Goal: Information Seeking & Learning: Check status

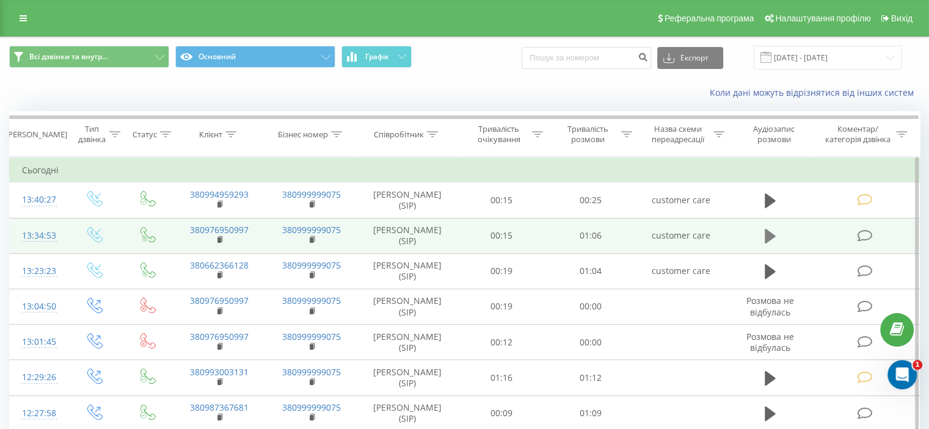
click at [770, 238] on icon at bounding box center [770, 236] width 11 height 15
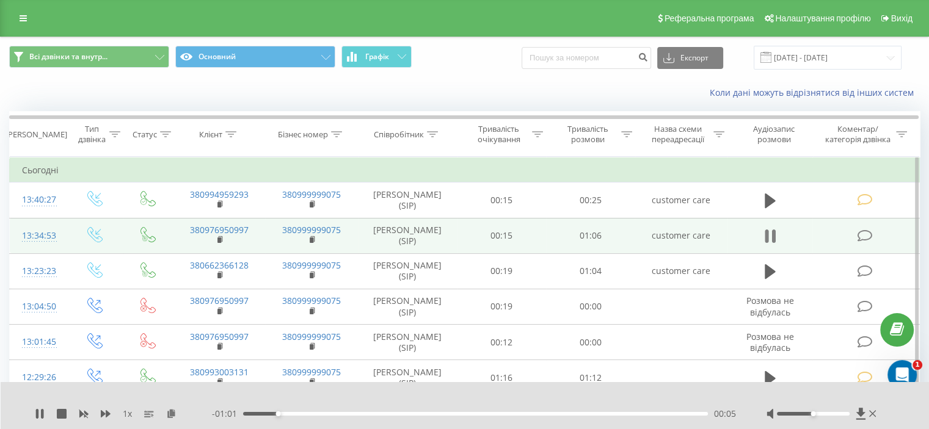
click at [770, 230] on icon at bounding box center [770, 236] width 11 height 17
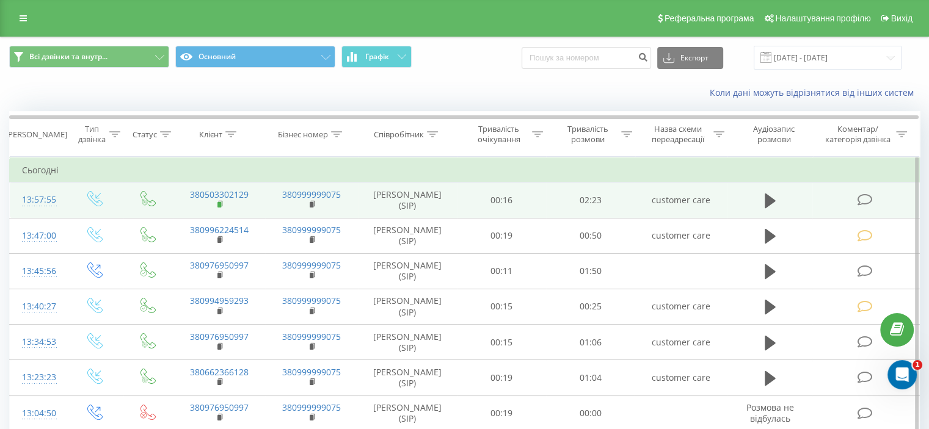
click at [217, 203] on icon at bounding box center [220, 204] width 7 height 9
click at [771, 198] on icon at bounding box center [770, 201] width 11 height 15
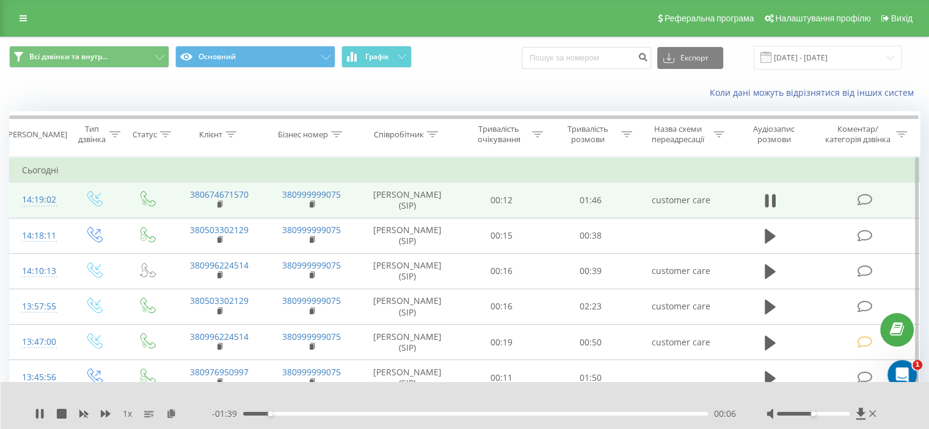
click at [341, 414] on div "00:06" at bounding box center [475, 414] width 465 height 4
click at [406, 415] on div "00:37" at bounding box center [475, 414] width 465 height 4
click at [435, 413] on div "00:39" at bounding box center [475, 414] width 465 height 4
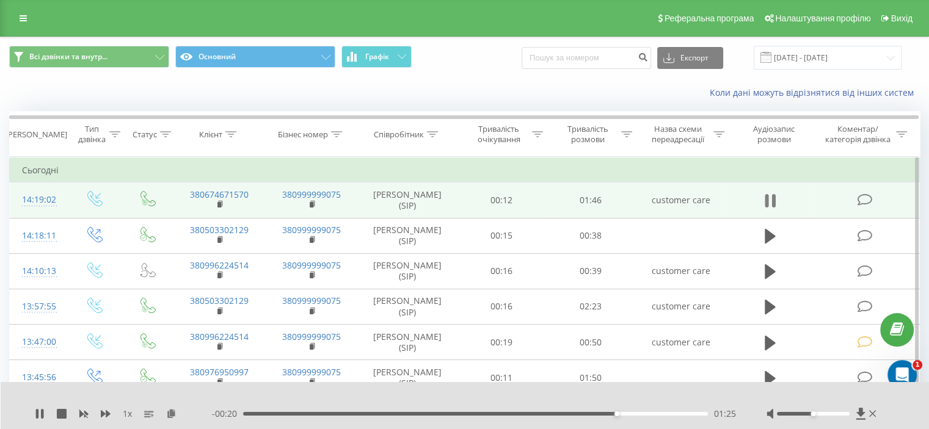
click at [773, 195] on icon at bounding box center [770, 200] width 11 height 17
click at [268, 414] on div "01:25" at bounding box center [475, 414] width 465 height 4
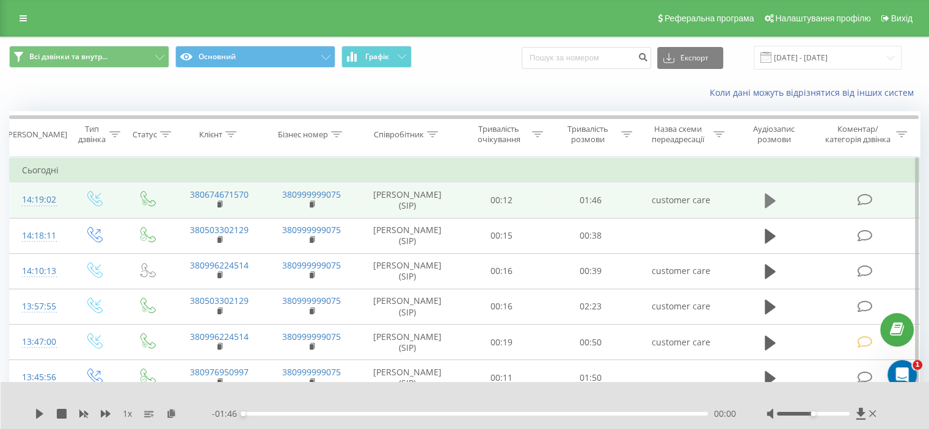
click at [770, 195] on icon at bounding box center [770, 200] width 11 height 17
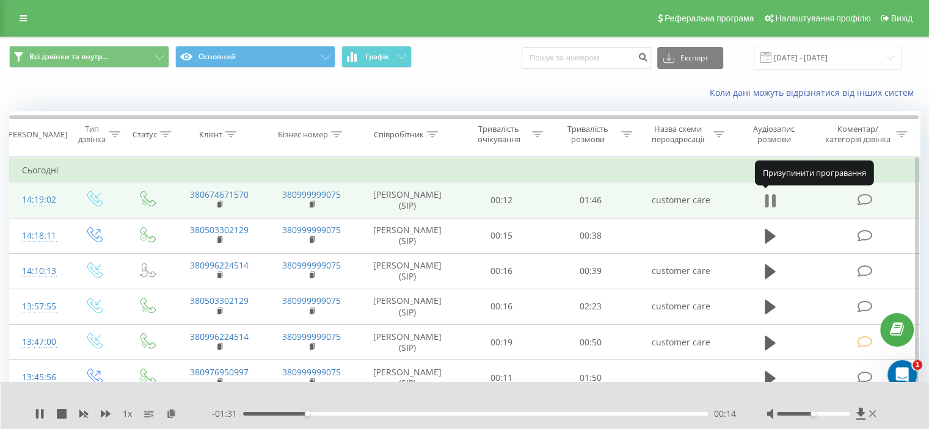
click at [768, 197] on icon at bounding box center [770, 200] width 11 height 17
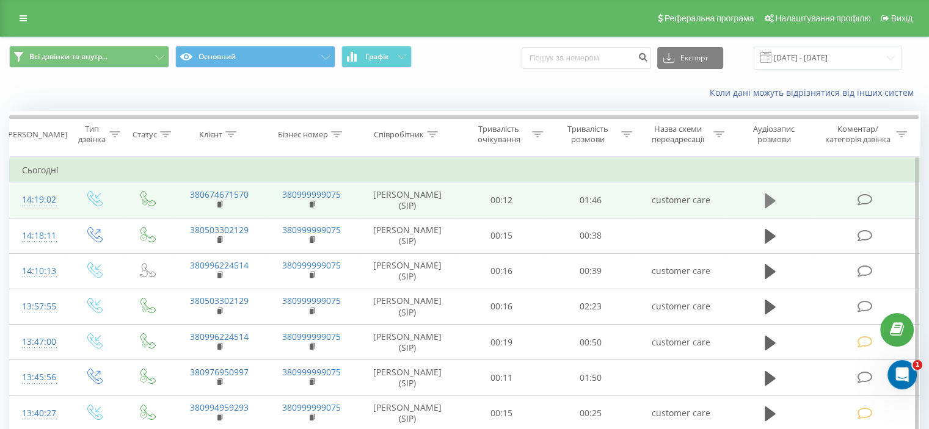
click at [767, 199] on icon at bounding box center [770, 201] width 11 height 15
click at [769, 200] on icon at bounding box center [770, 201] width 11 height 15
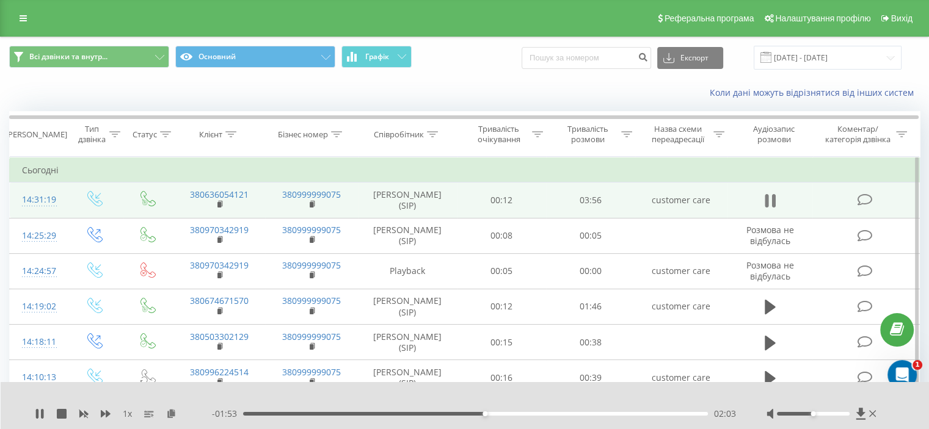
click at [769, 198] on icon at bounding box center [770, 200] width 11 height 17
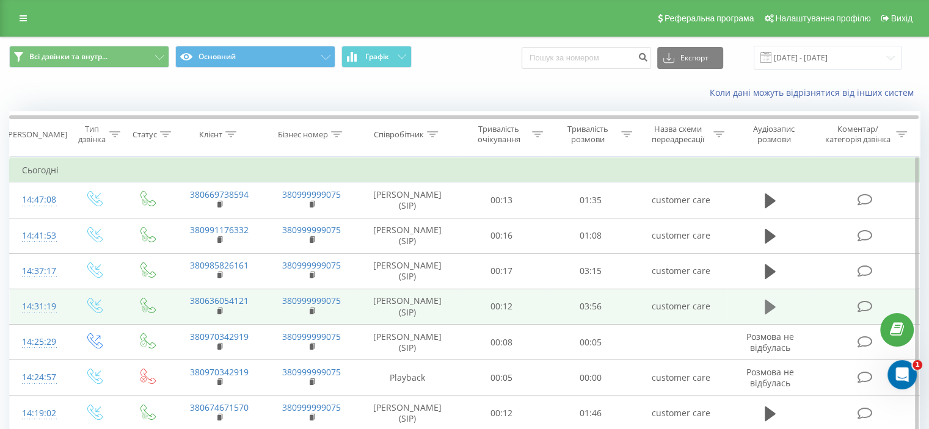
click at [768, 305] on icon at bounding box center [770, 307] width 11 height 15
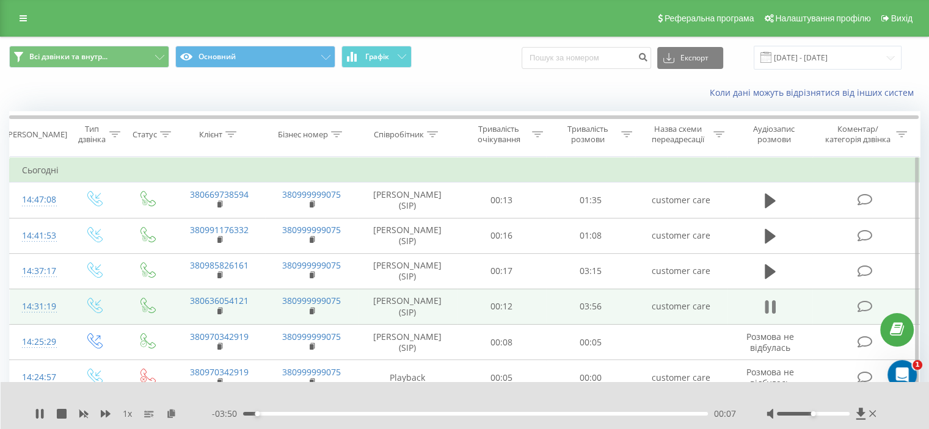
click at [770, 302] on icon at bounding box center [770, 307] width 11 height 17
click at [219, 309] on rect at bounding box center [219, 311] width 4 height 5
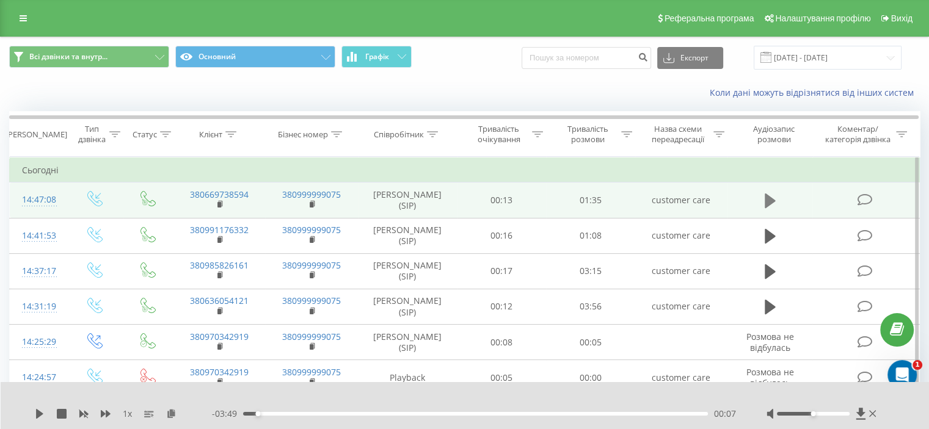
click at [769, 199] on icon at bounding box center [770, 201] width 11 height 15
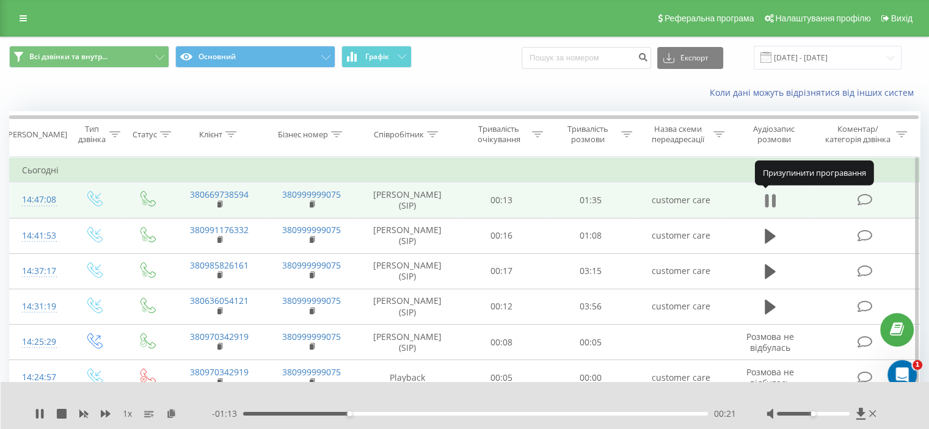
click at [770, 195] on icon at bounding box center [770, 200] width 11 height 17
click at [767, 202] on icon at bounding box center [770, 201] width 11 height 15
click at [770, 197] on icon at bounding box center [770, 200] width 11 height 17
click at [770, 197] on icon at bounding box center [770, 201] width 11 height 15
click at [770, 195] on icon at bounding box center [770, 200] width 11 height 17
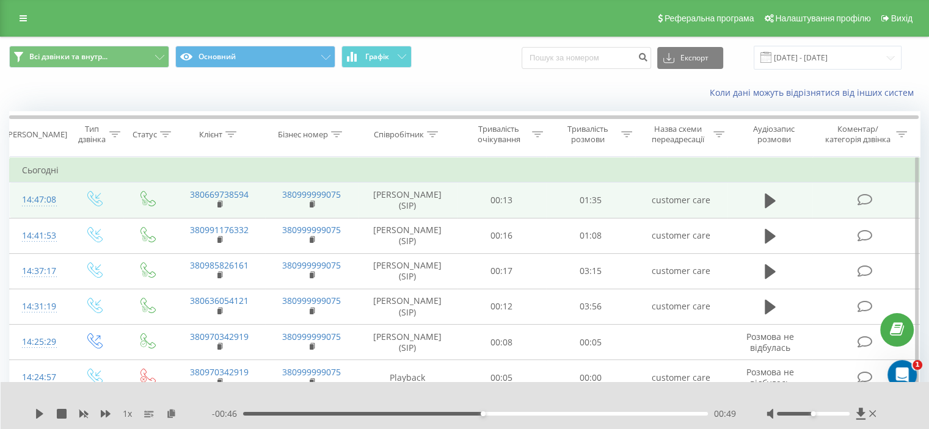
click at [770, 195] on icon at bounding box center [770, 200] width 11 height 17
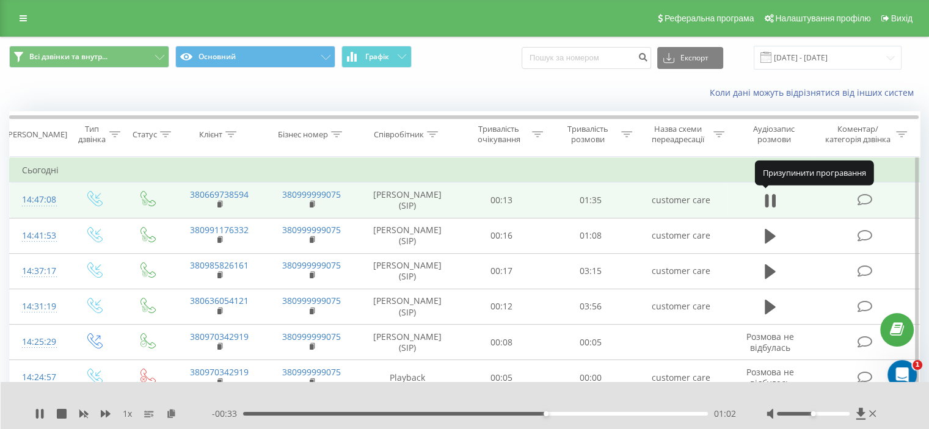
click at [770, 195] on icon at bounding box center [770, 200] width 11 height 17
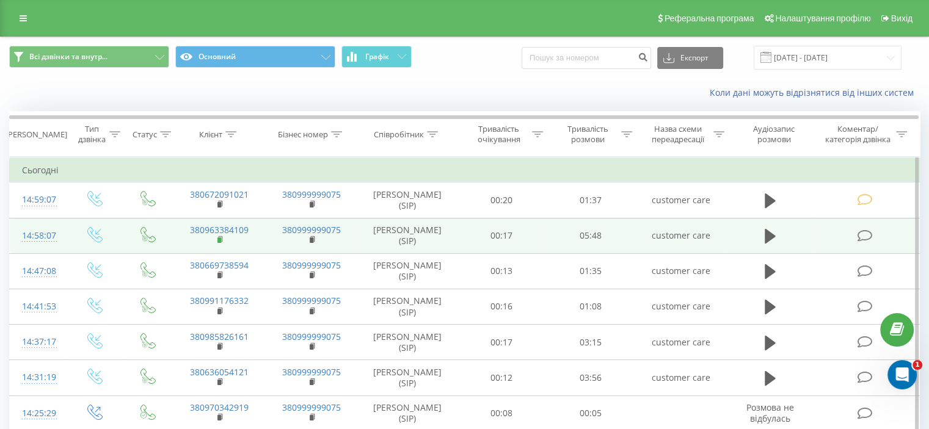
click at [219, 238] on rect at bounding box center [219, 240] width 4 height 5
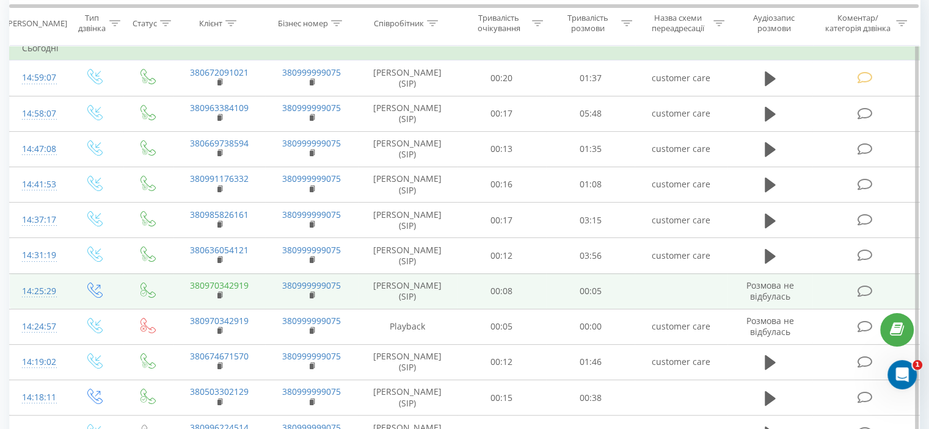
scroll to position [183, 0]
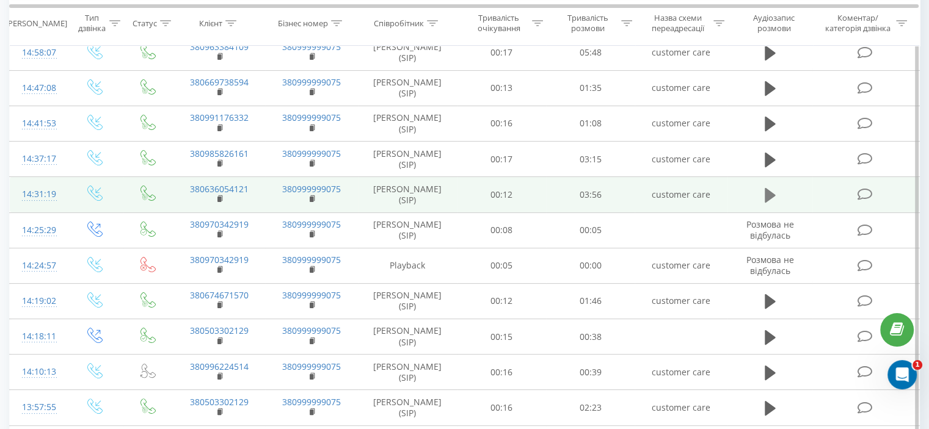
click at [762, 192] on button at bounding box center [770, 195] width 18 height 18
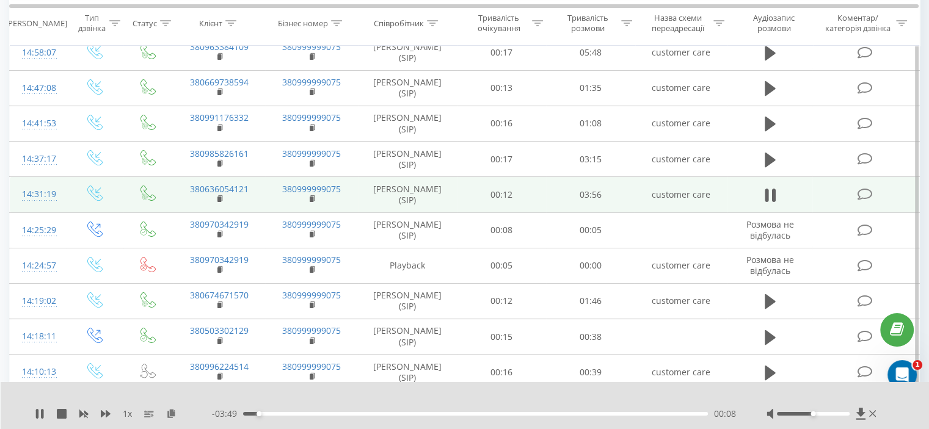
click at [762, 192] on button at bounding box center [770, 195] width 18 height 18
